Goal: Browse casually: Explore the website without a specific task or goal

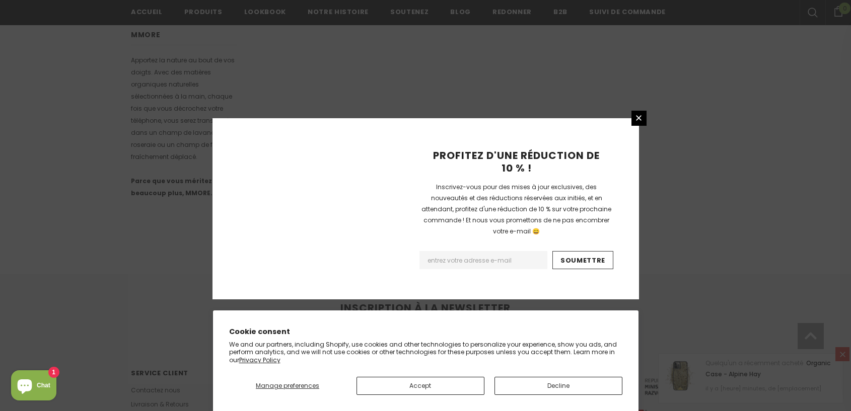
scroll to position [645, 0]
